Goal: Transaction & Acquisition: Purchase product/service

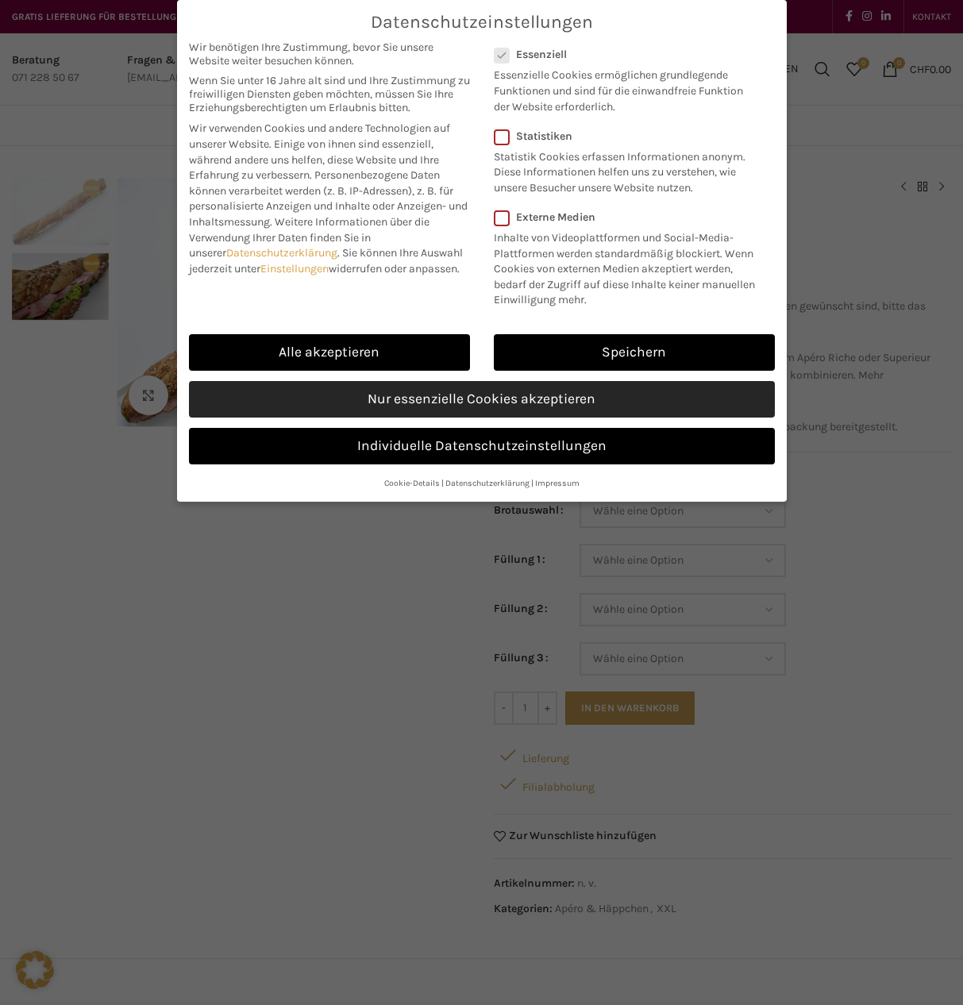
click at [489, 396] on link "Nur essenzielle Cookies akzeptieren" at bounding box center [482, 399] width 586 height 37
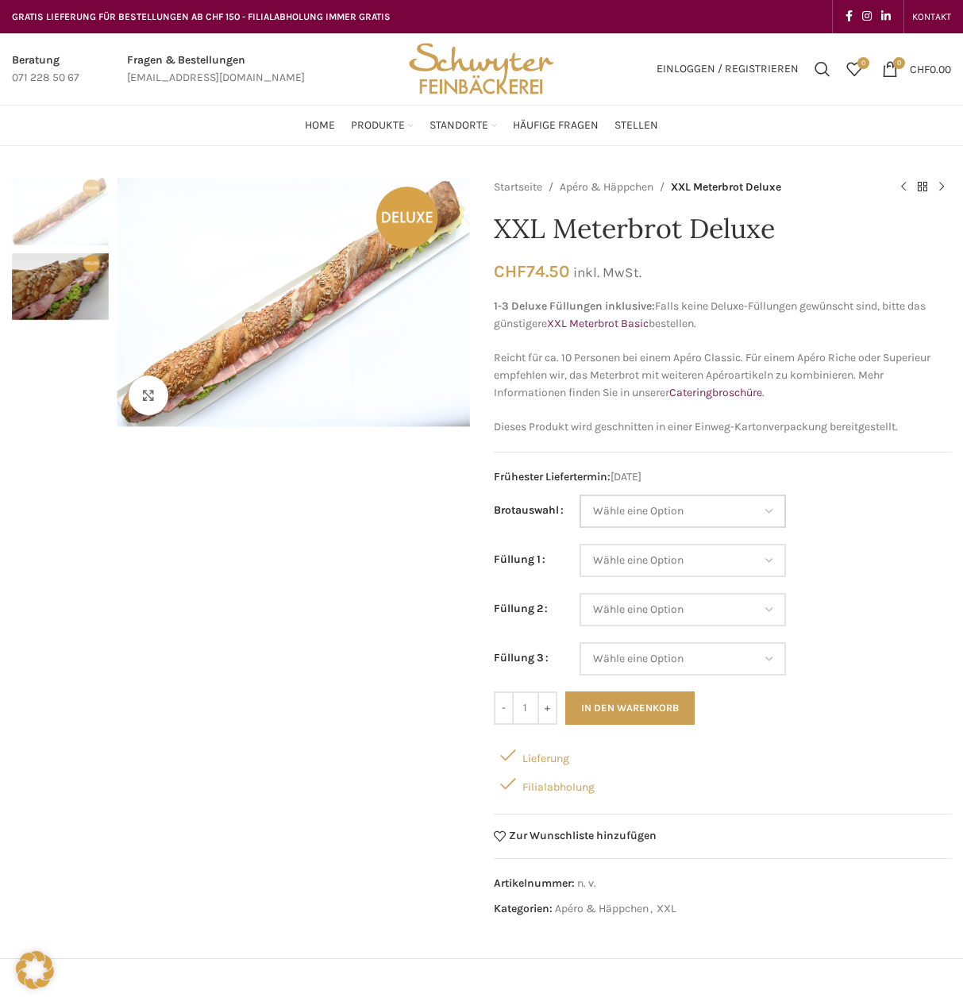
click at [632, 517] on select "Wähle eine Option Baguette Paillasse dunkel Paillasse knusper (Bild) Laugenbagu…" at bounding box center [682, 510] width 206 height 33
select select "Laugenbaguette"
click at [579, 494] on select "Wähle eine Option Baguette Paillasse dunkel Paillasse knusper (Bild) Laugenbagu…" at bounding box center [682, 510] width 206 height 33
click at [617, 564] on select "Wähle eine Option Lachs (Deluxe) Roastbeef (Deluxe) Rohschinken (Deluxe) Mostbr…" at bounding box center [682, 560] width 206 height 33
click at [579, 544] on select "Wähle eine Option Lachs (Deluxe) Roastbeef (Deluxe) Rohschinken (Deluxe) Mostbr…" at bounding box center [682, 560] width 206 height 33
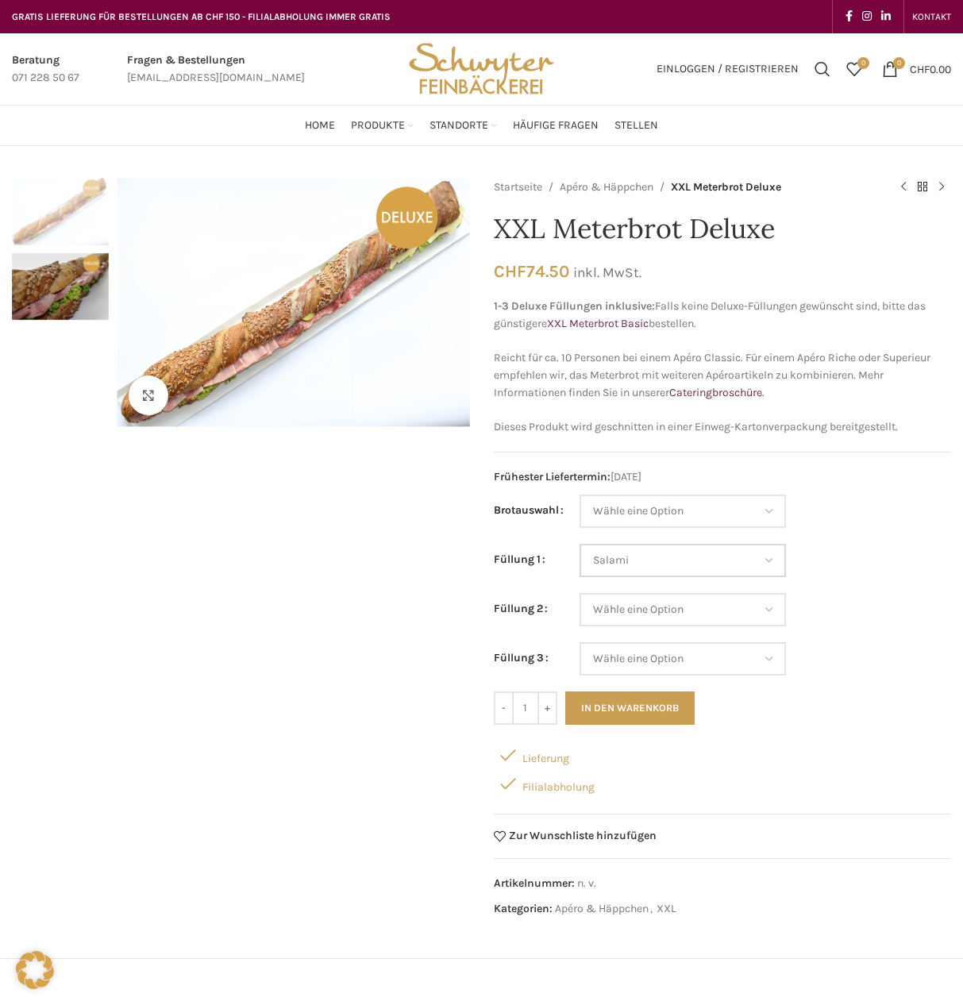
select select "Salami"
click at [609, 615] on select "Wähle eine Option Lachs (Deluxe) Roastbeef (Deluxe) Rohschinken (Deluxe) Mostbr…" at bounding box center [682, 609] width 206 height 33
select select "Gruyère"
click at [579, 593] on select "Wähle eine Option Lachs (Deluxe) Roastbeef (Deluxe) Rohschinken (Deluxe) Mostbr…" at bounding box center [682, 609] width 206 height 33
select select "Salami"
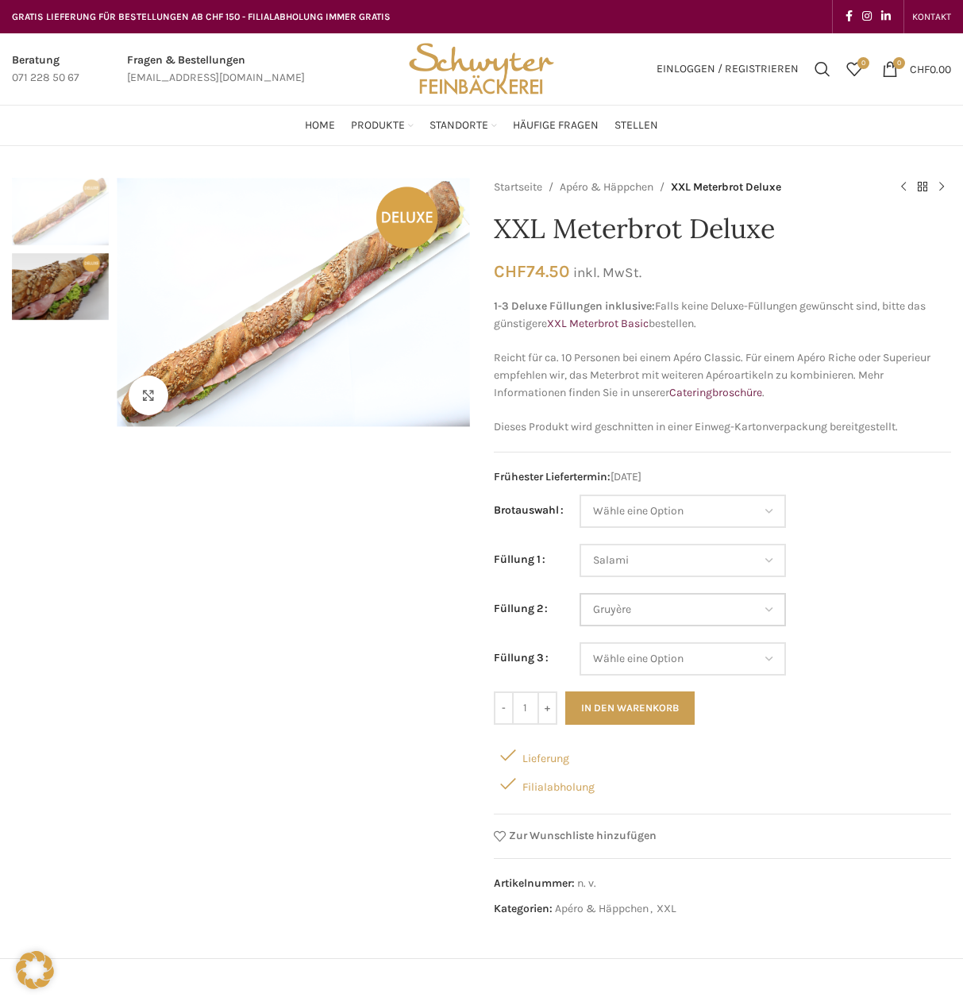
select select "Gruyère"
click at [688, 653] on select "Wähle eine Option Lachs (Deluxe) Roastbeef (Deluxe) Rohschinken (Deluxe) Mostbr…" at bounding box center [682, 658] width 206 height 33
select select "Eimasse"
click at [579, 642] on select "Wähle eine Option Lachs (Deluxe) Roastbeef (Deluxe) Rohschinken (Deluxe) Mostbr…" at bounding box center [682, 658] width 206 height 33
select select "Salami"
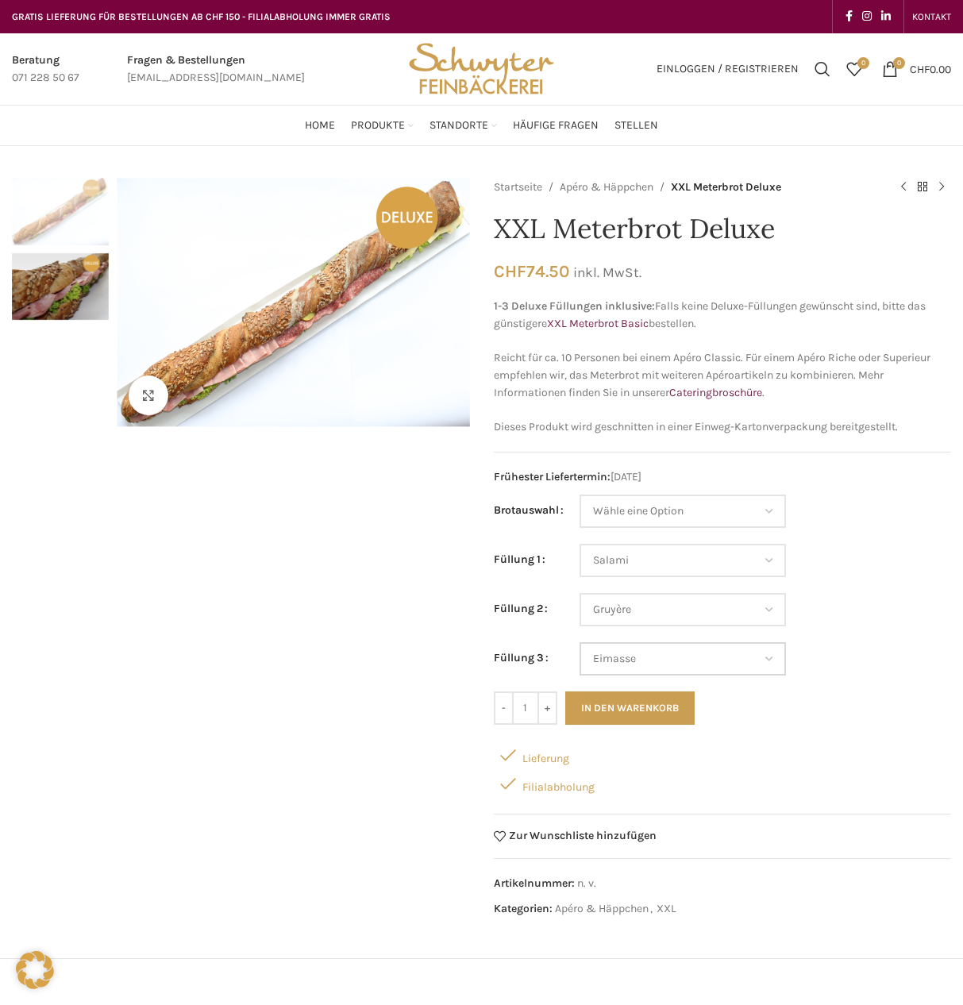
select select "Gruyère"
select select "Eimasse"
click at [625, 328] on link "XXL Meterbrot Basic" at bounding box center [598, 323] width 102 height 13
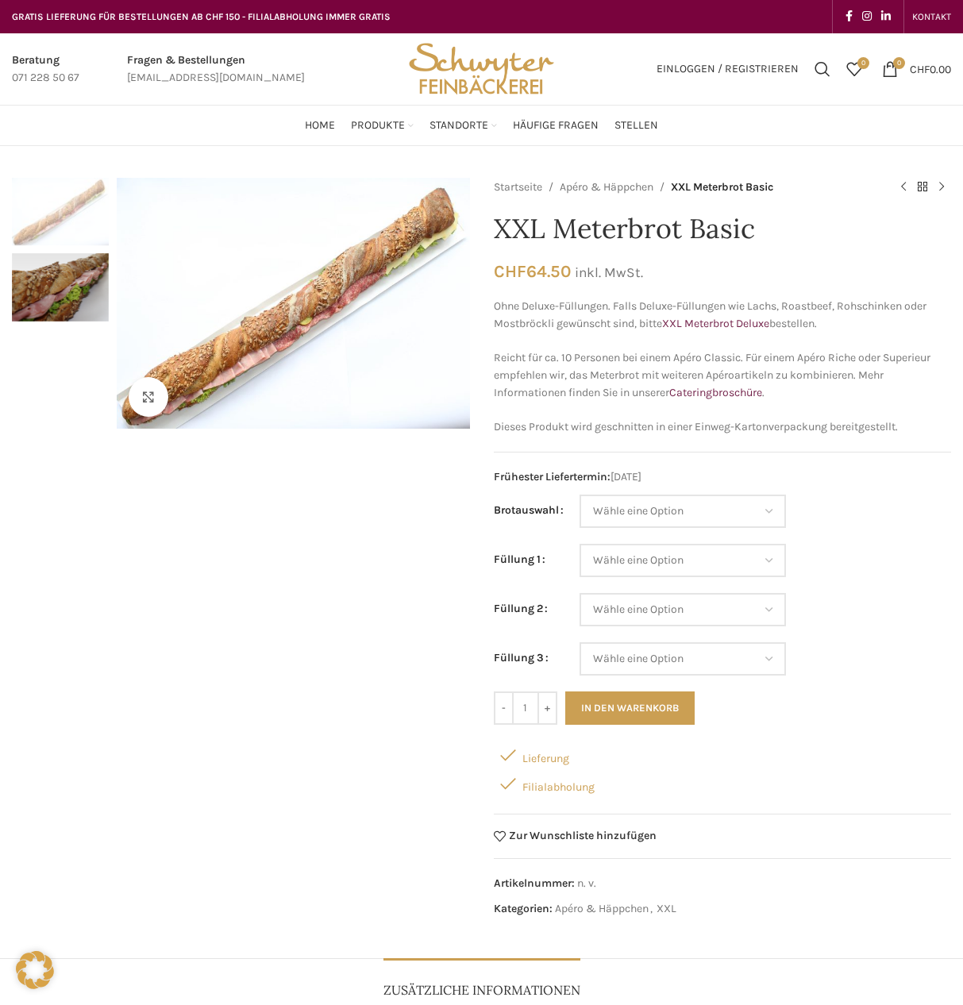
click at [50, 287] on img "2 / 2" at bounding box center [60, 286] width 97 height 67
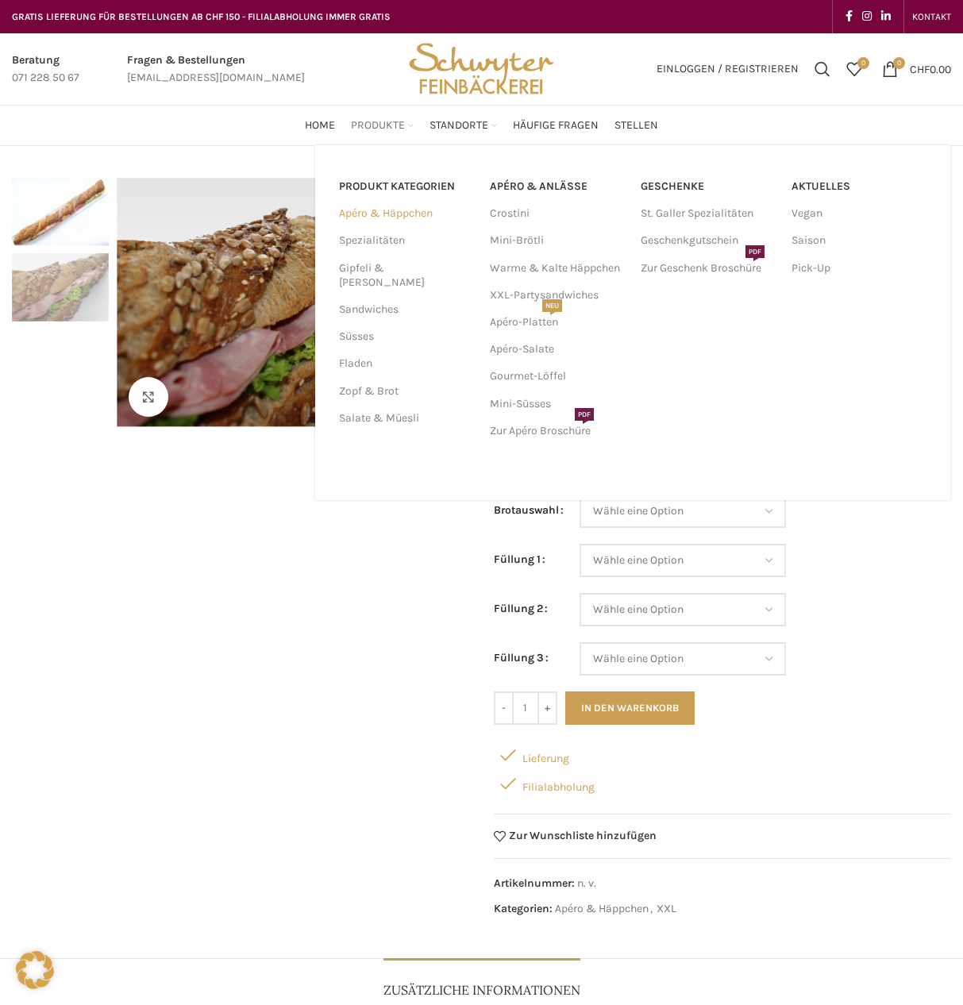
click at [409, 215] on link "Apéro & Häppchen" at bounding box center [405, 213] width 132 height 27
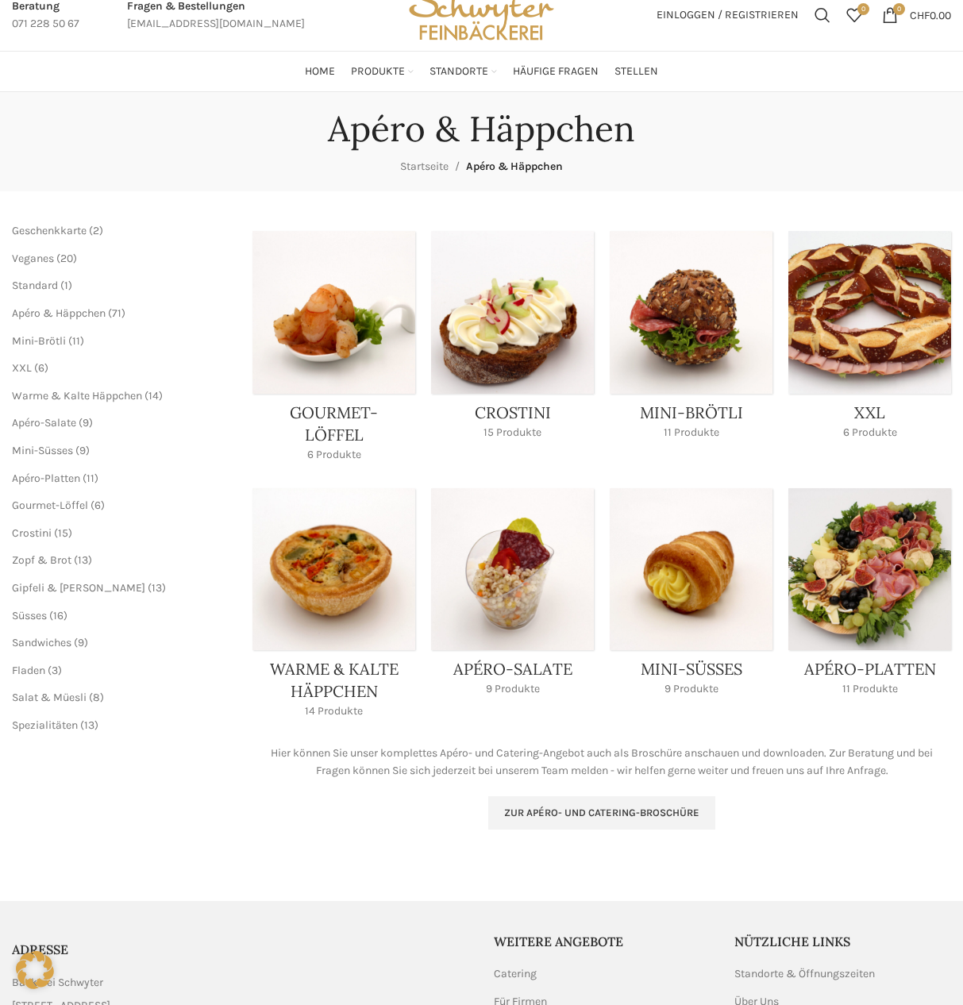
scroll to position [79, 0]
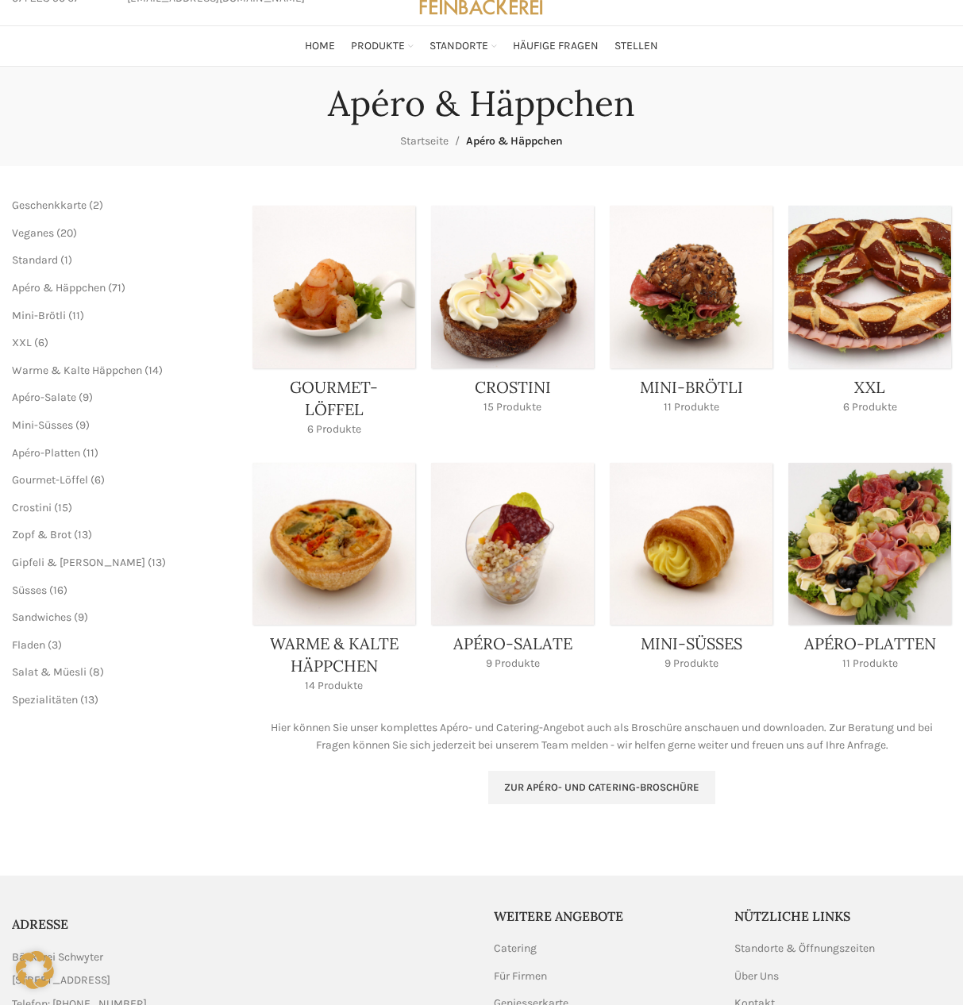
click at [903, 517] on link "Product category apero-platten" at bounding box center [869, 572] width 163 height 218
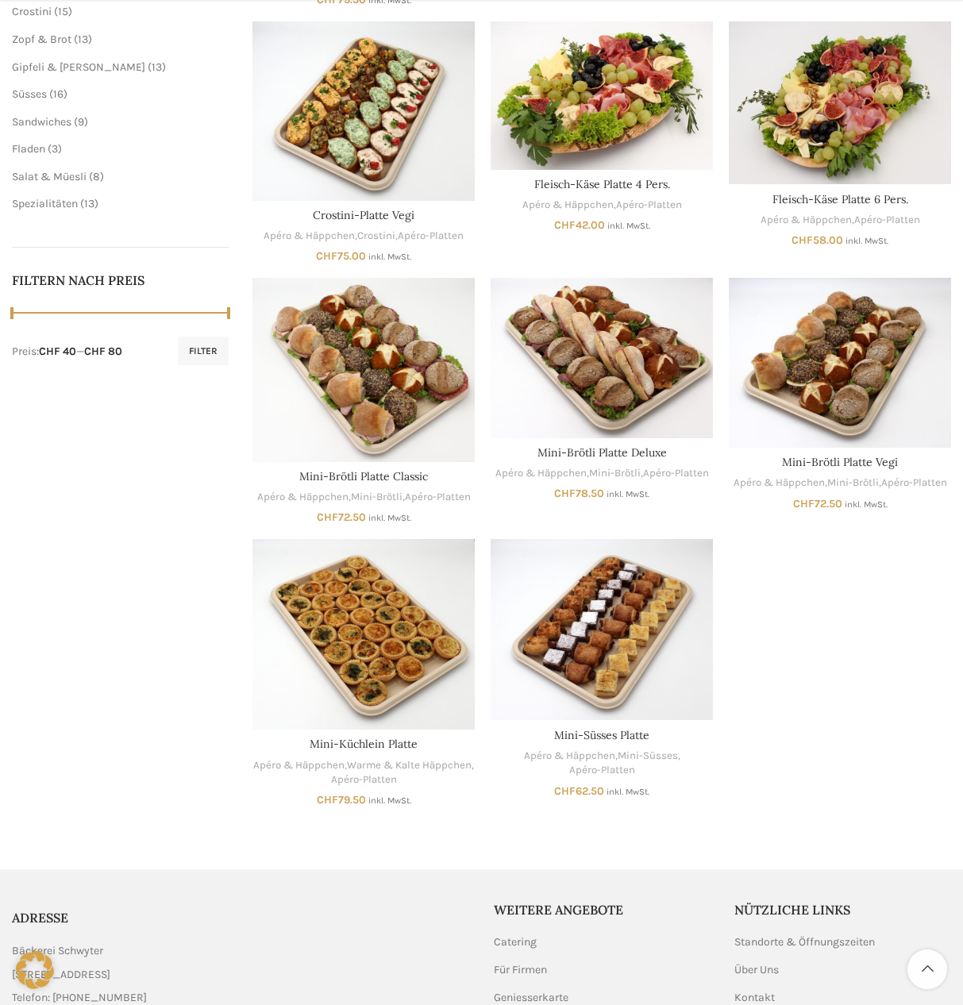
scroll to position [556, 0]
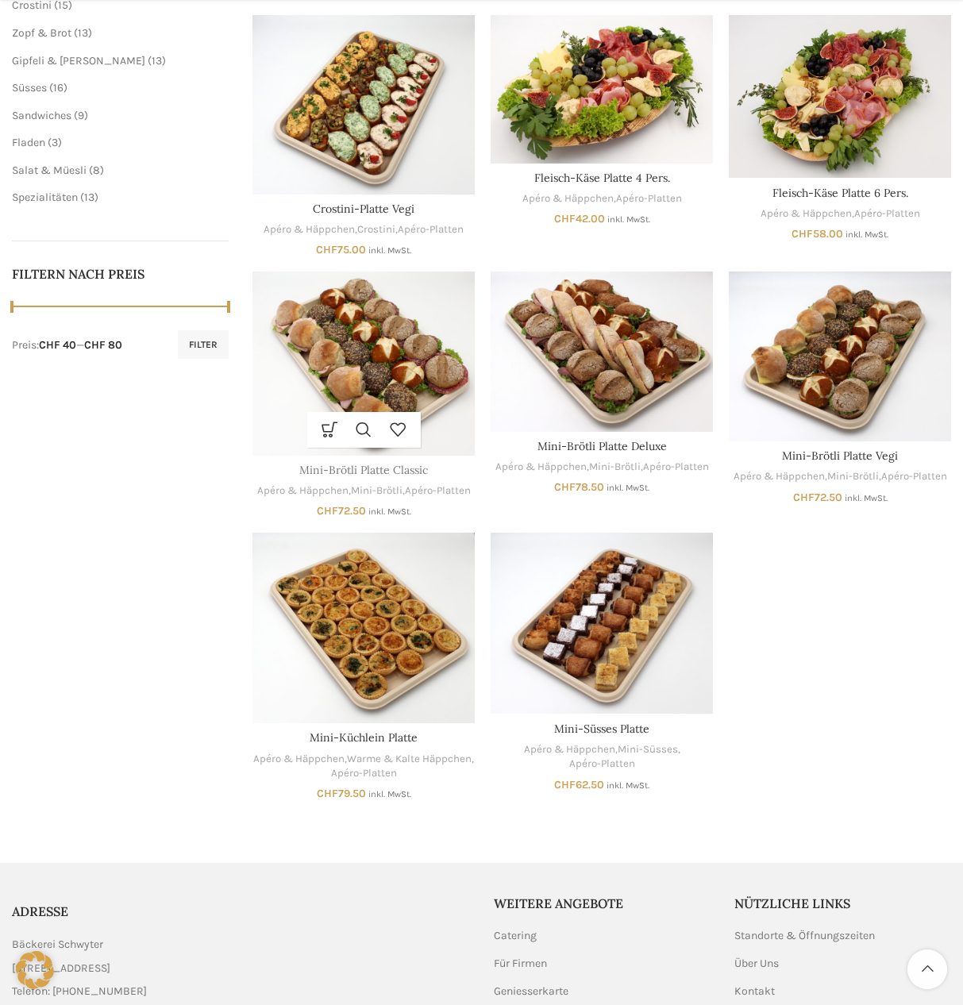
click at [378, 466] on link "Mini-Brötli Platte Classic" at bounding box center [363, 470] width 129 height 14
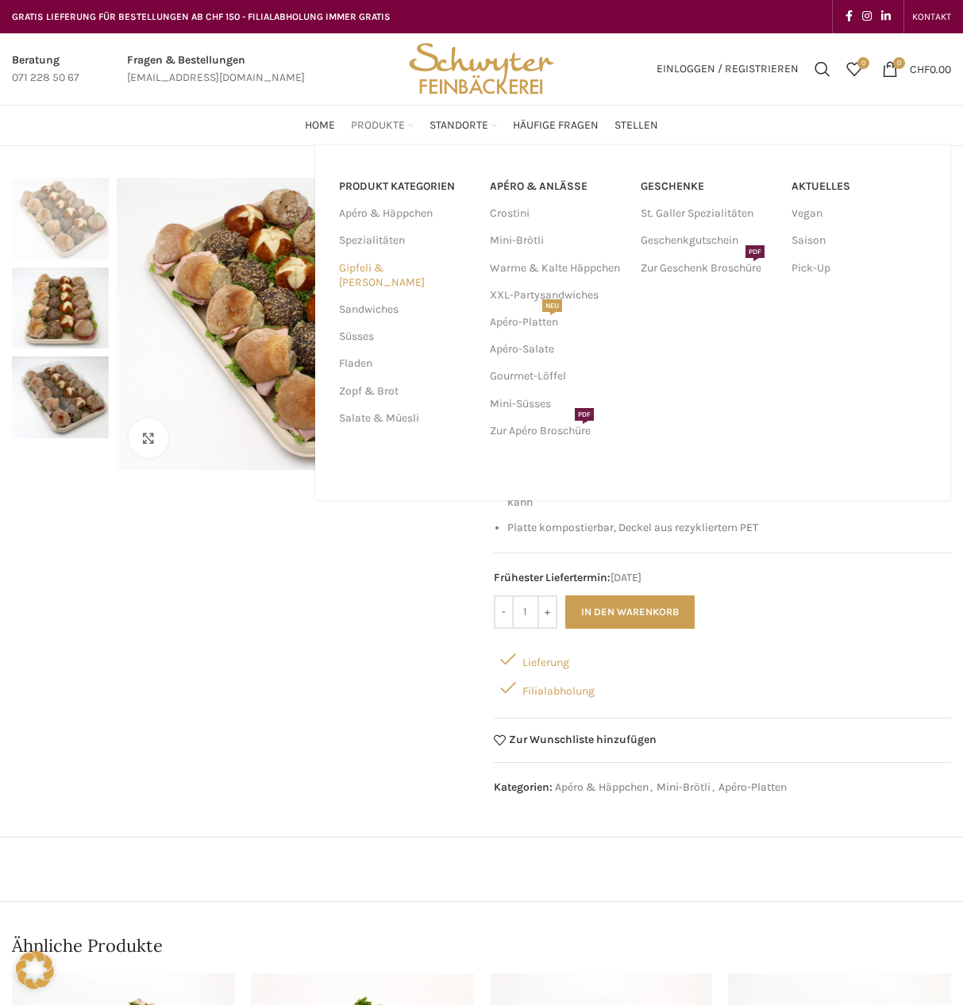
click at [389, 271] on link "Gipfeli & [PERSON_NAME]" at bounding box center [405, 275] width 132 height 41
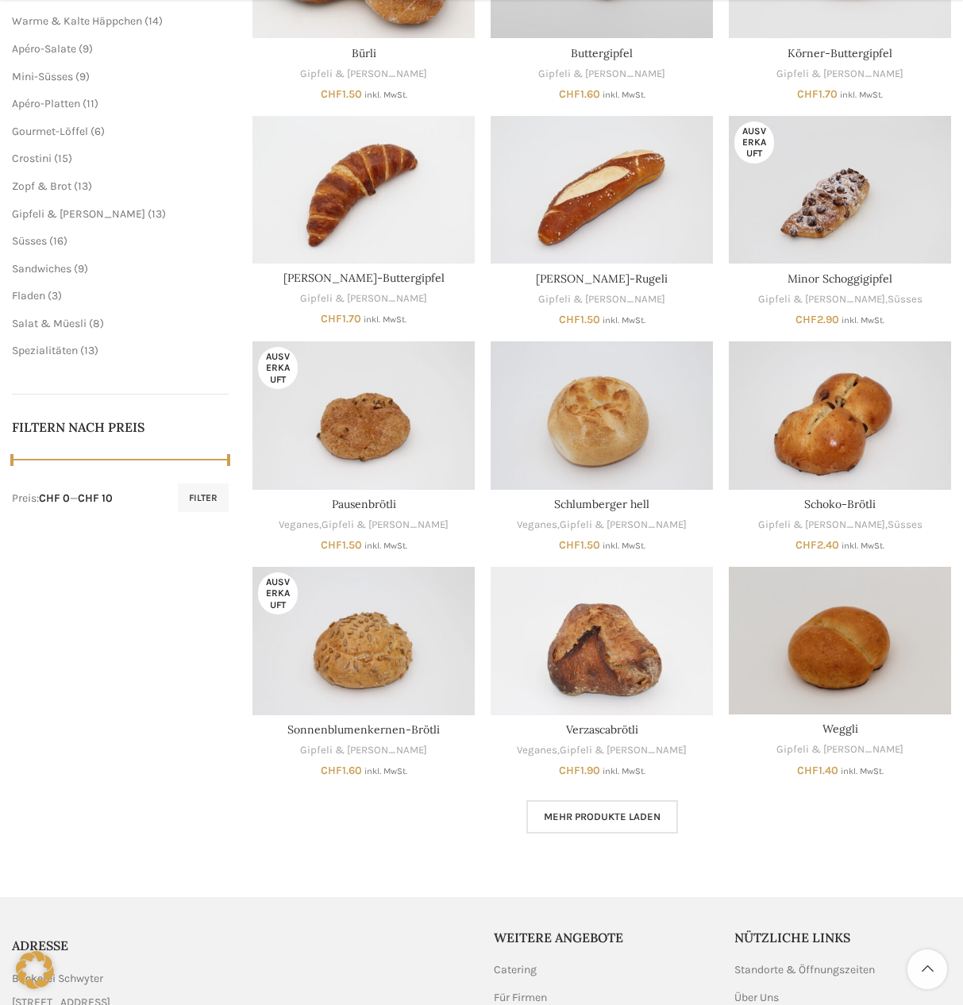
scroll to position [476, 0]
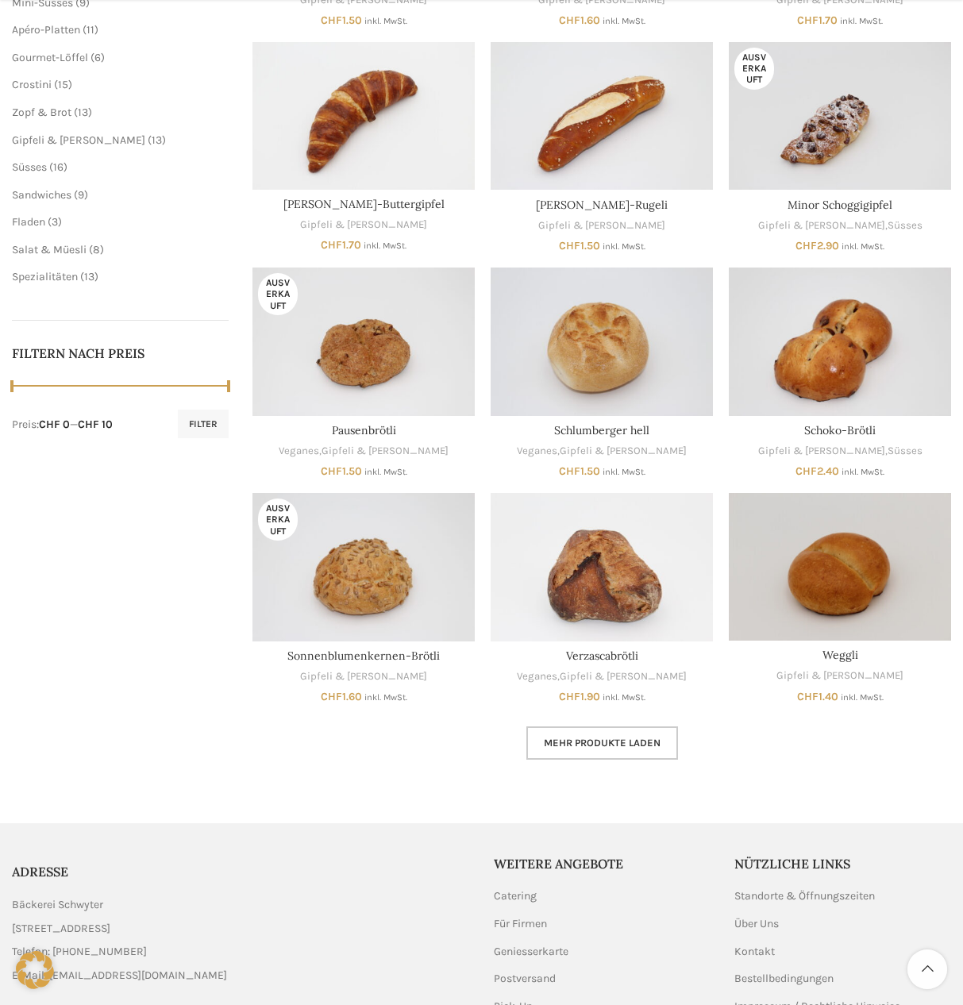
click at [608, 746] on span "Mehr Produkte laden" at bounding box center [602, 743] width 117 height 13
